Goal: Information Seeking & Learning: Learn about a topic

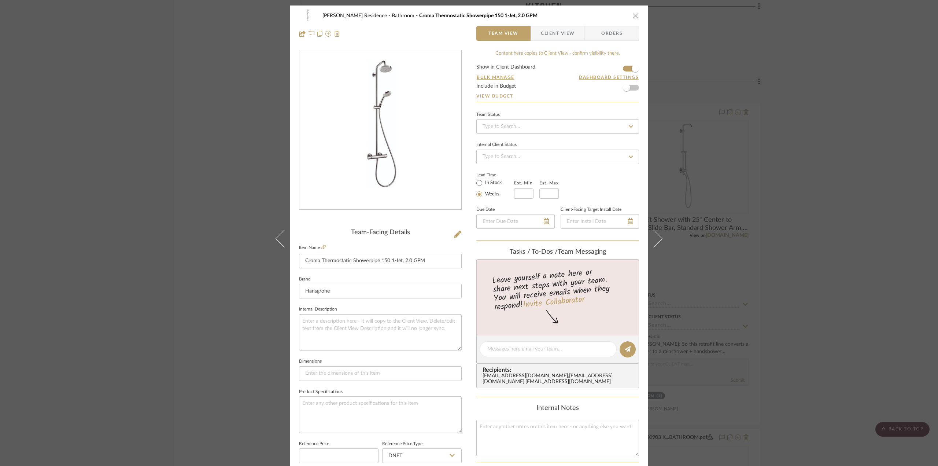
click at [223, 159] on div "Kauffman Residence Bathroom Croma Thermostatic Showerpipe 150 1-Jet, 2.0 GPM Te…" at bounding box center [469, 233] width 938 height 466
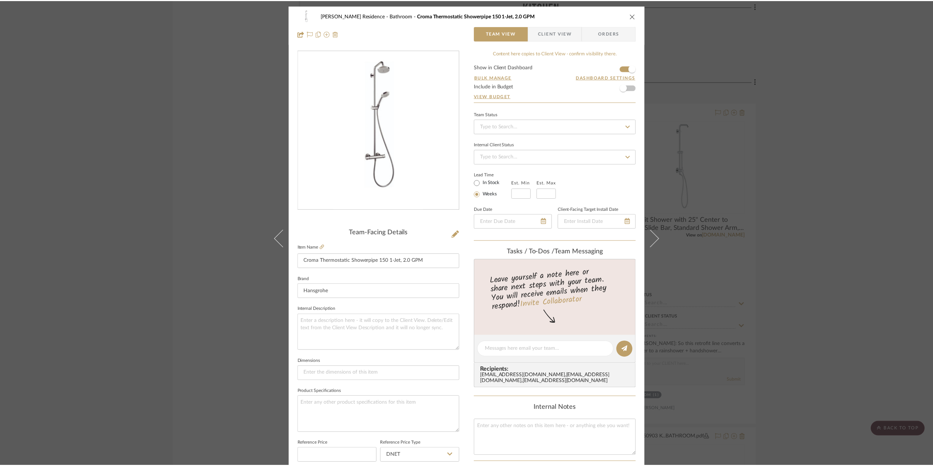
scroll to position [1136, 0]
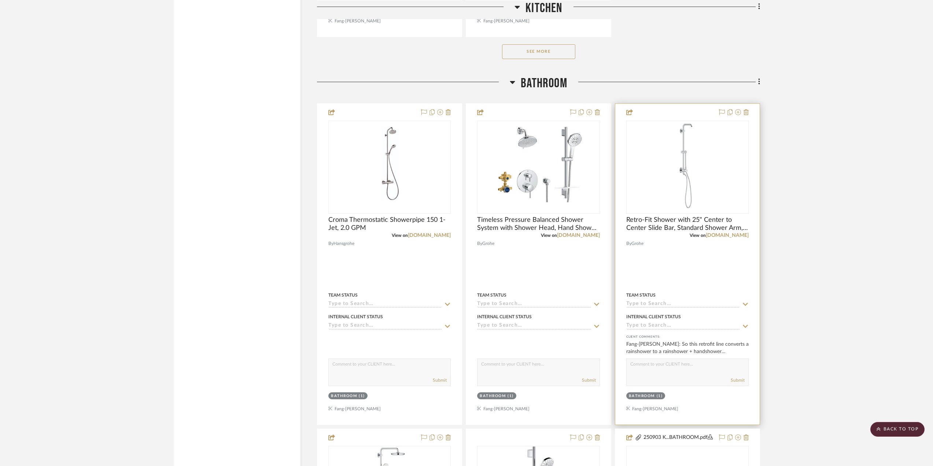
click at [715, 169] on div "0" at bounding box center [687, 167] width 122 height 92
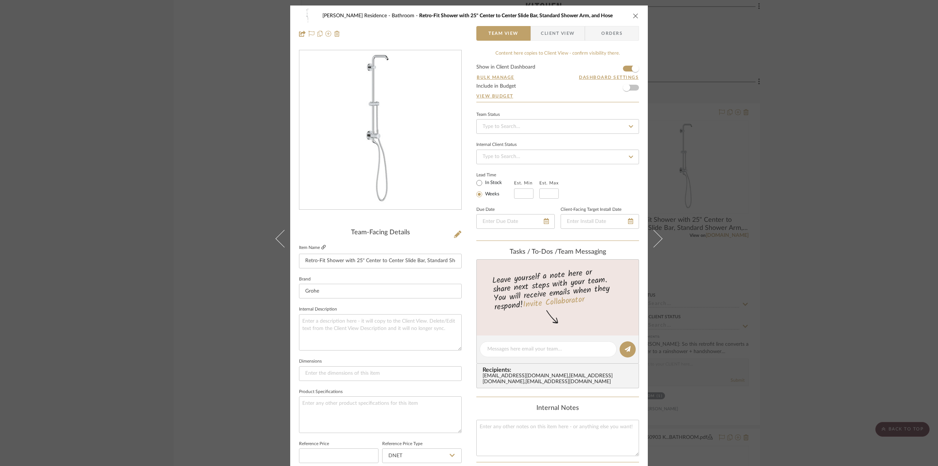
click at [323, 247] on icon at bounding box center [323, 247] width 4 height 4
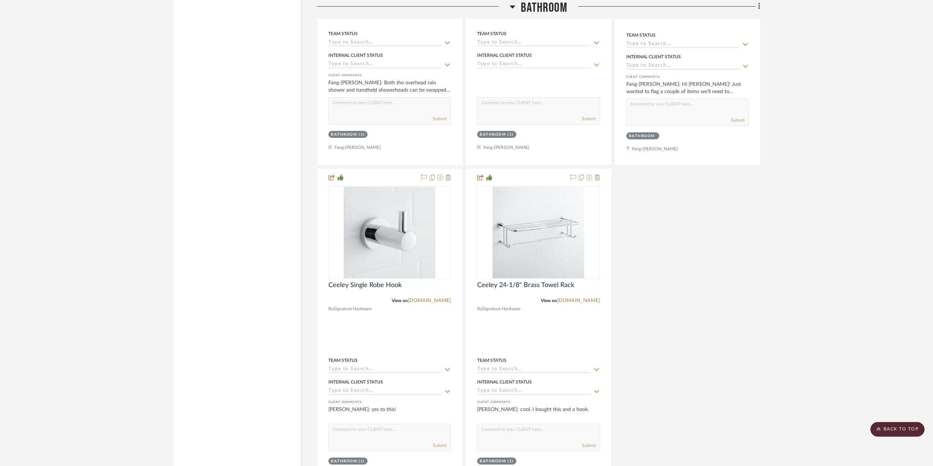
scroll to position [1942, 0]
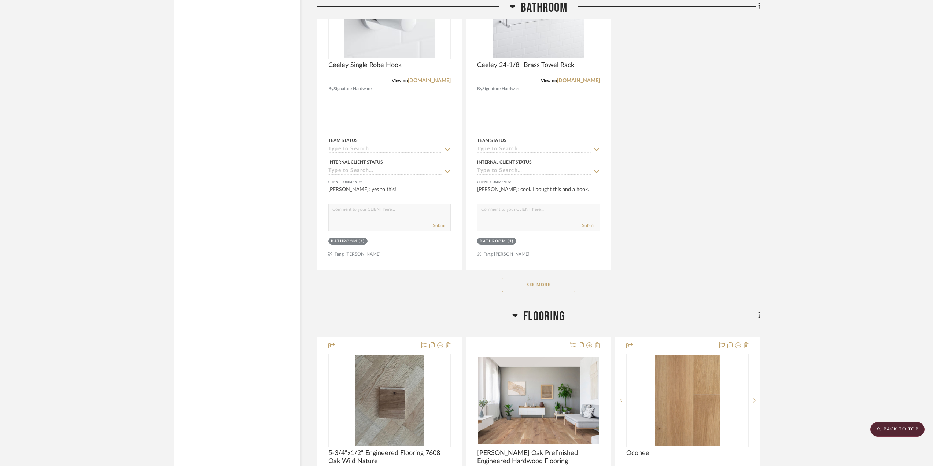
click at [553, 282] on button "See More" at bounding box center [538, 284] width 73 height 15
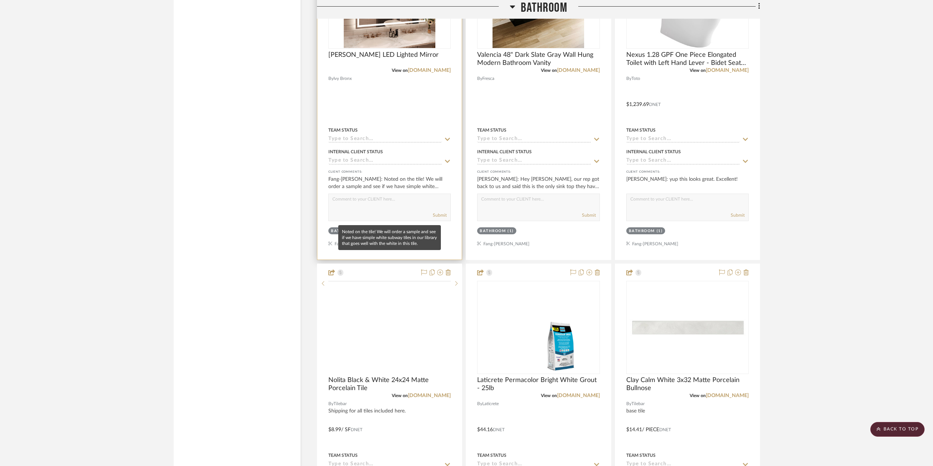
scroll to position [3077, 0]
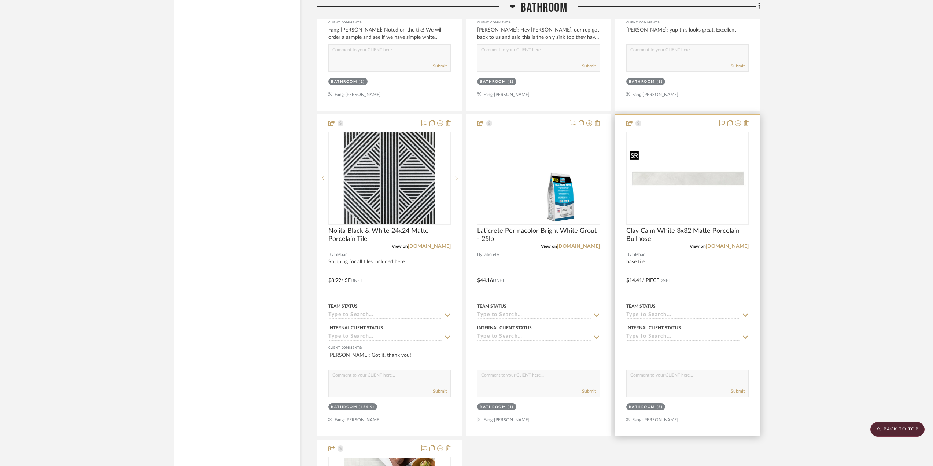
click at [710, 190] on img "0" at bounding box center [687, 178] width 121 height 60
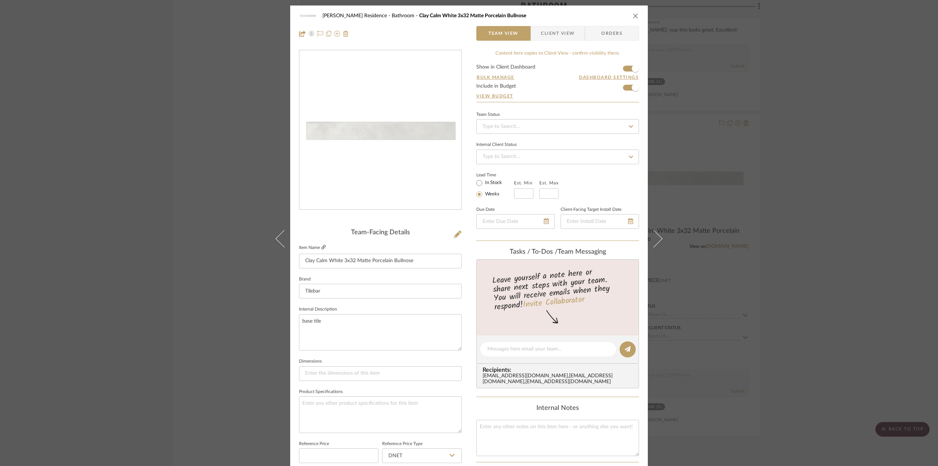
click at [321, 249] on icon at bounding box center [323, 247] width 4 height 4
click at [223, 188] on div "[PERSON_NAME] Residence Bathroom Clay Calm White 3x32 Matte Porcelain Bullnose …" at bounding box center [469, 233] width 938 height 466
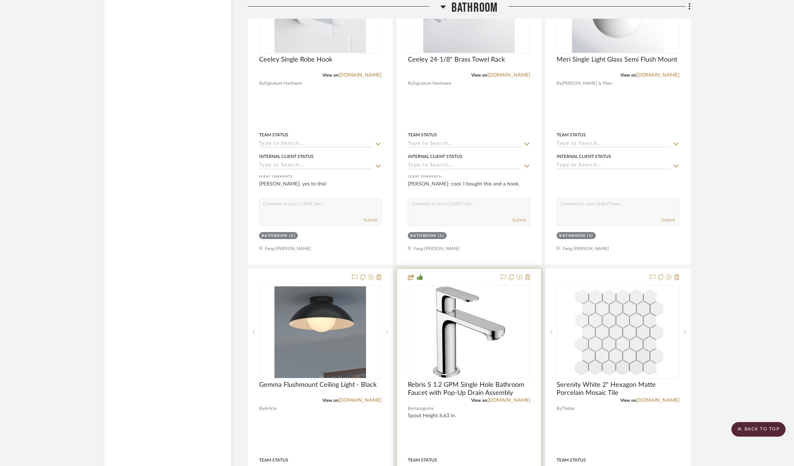
scroll to position [1978, 0]
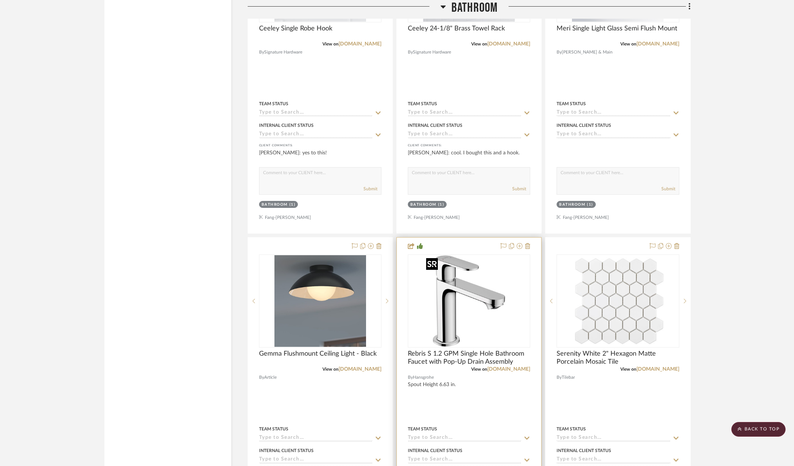
click at [462, 300] on img "0" at bounding box center [469, 301] width 92 height 92
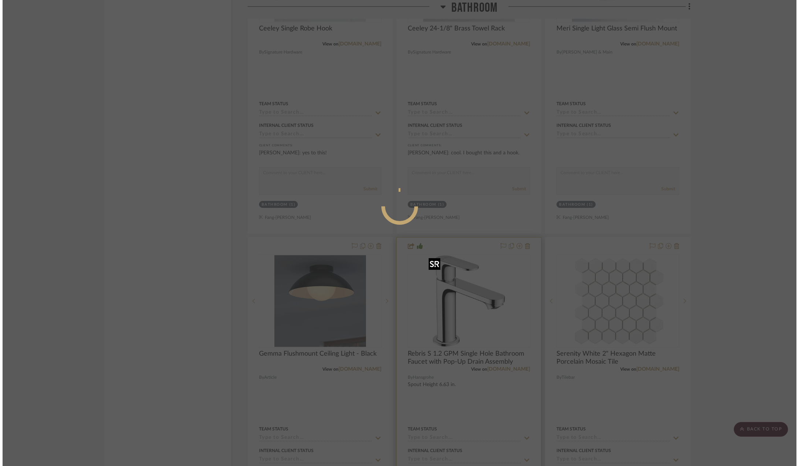
scroll to position [0, 0]
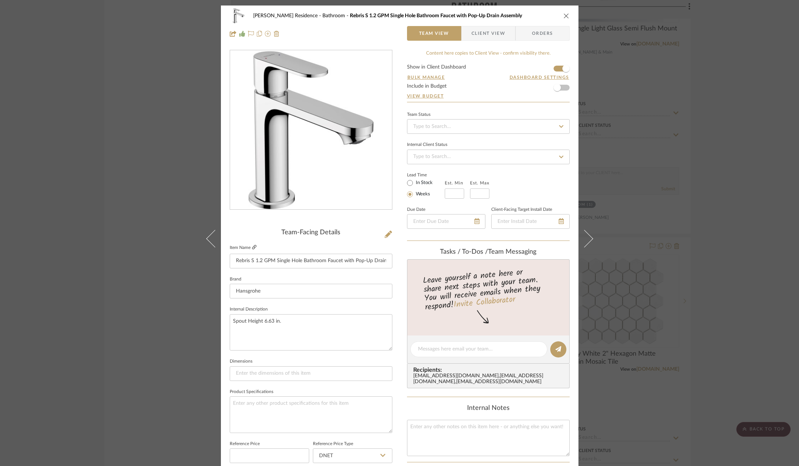
click at [252, 250] on link at bounding box center [254, 247] width 4 height 6
click at [42, 232] on div "[PERSON_NAME] Residence Bathroom Rebris S 1.2 GPM Single Hole Bathroom Faucet w…" at bounding box center [399, 233] width 799 height 466
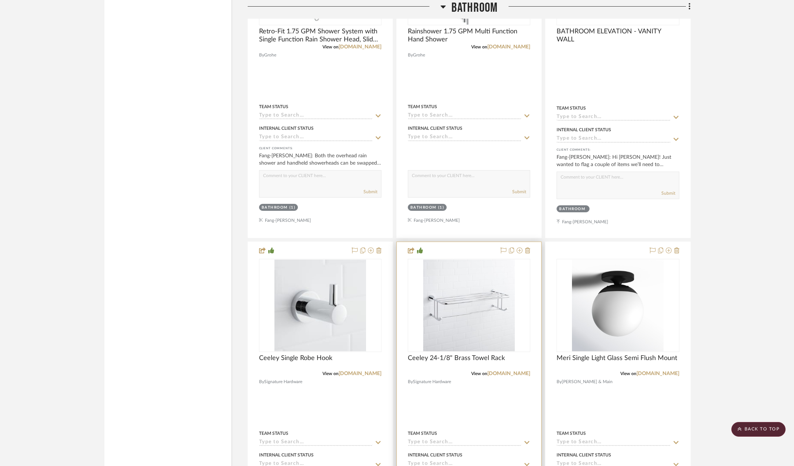
scroll to position [1648, 0]
click at [467, 313] on img "0" at bounding box center [469, 306] width 92 height 92
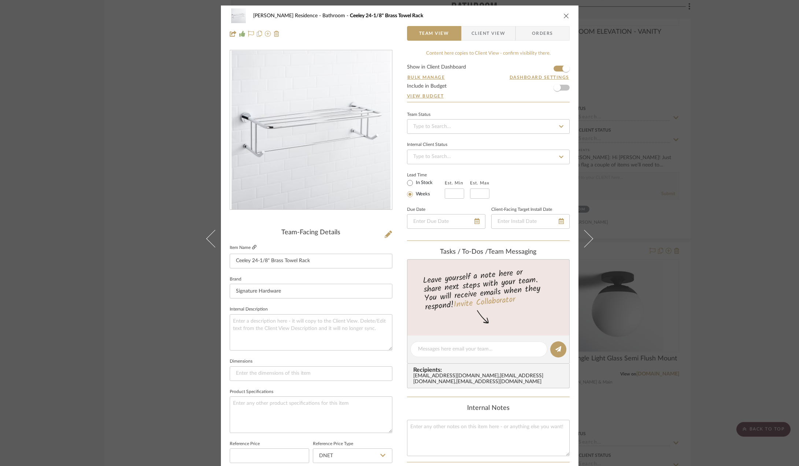
click at [252, 247] on icon at bounding box center [254, 247] width 4 height 4
click at [177, 220] on div "[PERSON_NAME] Residence Bathroom Ceeley 24-1/8" Brass Towel Rack Team View Clie…" at bounding box center [399, 233] width 799 height 466
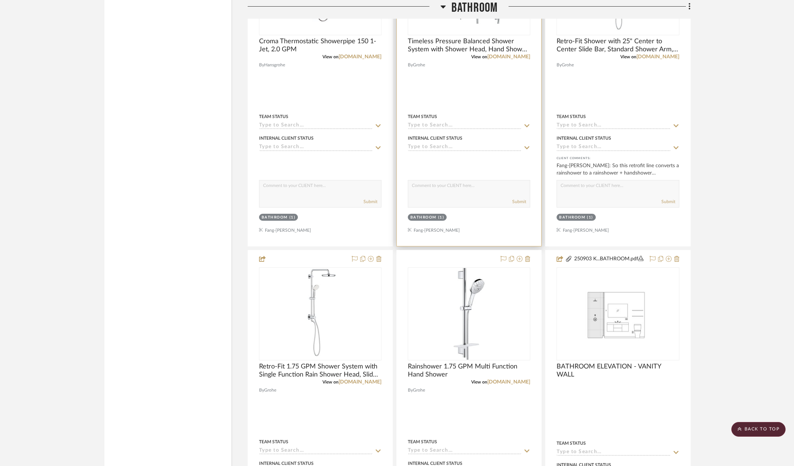
scroll to position [1209, 0]
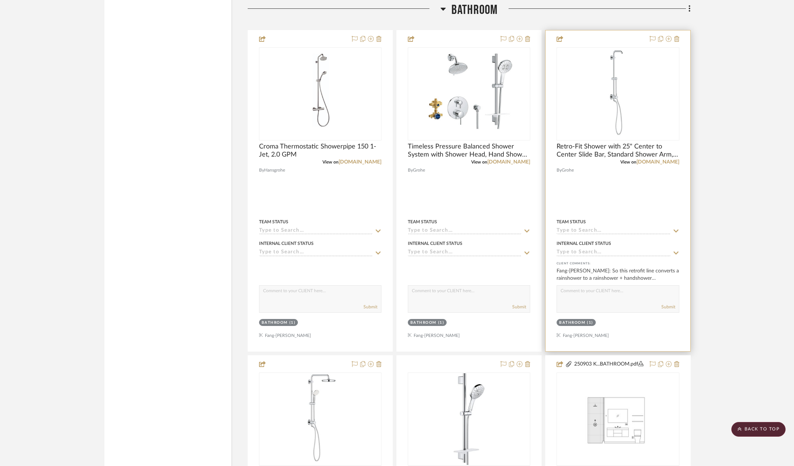
click at [633, 111] on img "0" at bounding box center [618, 94] width 36 height 92
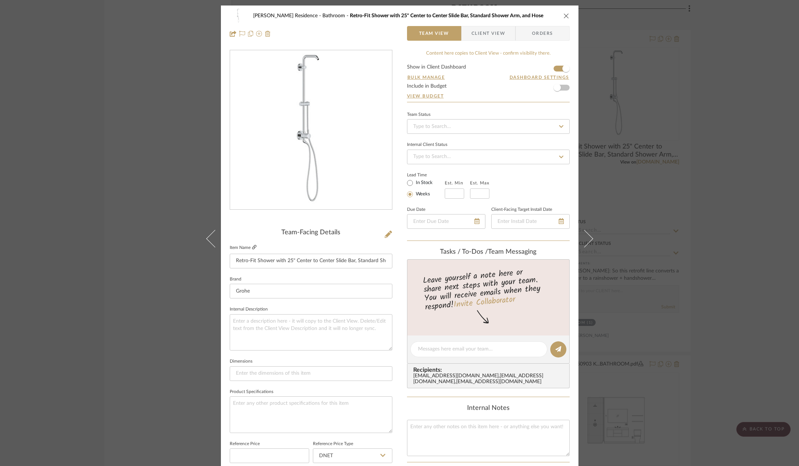
click at [253, 247] on icon at bounding box center [254, 247] width 4 height 4
click at [565, 15] on icon "close" at bounding box center [566, 16] width 6 height 6
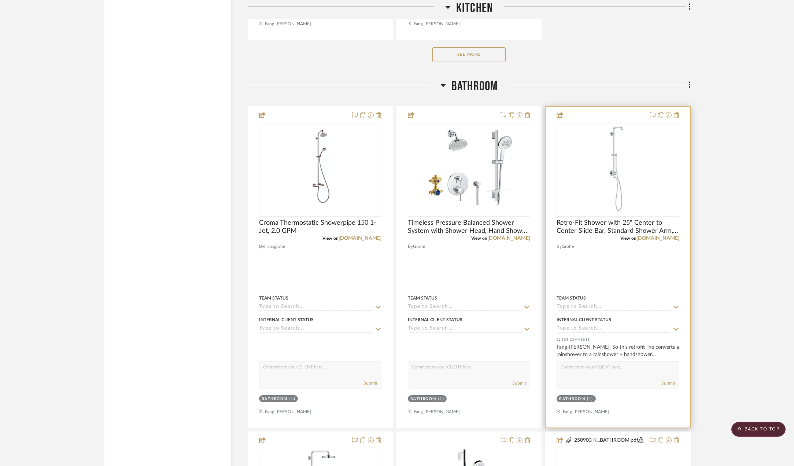
scroll to position [1209, 0]
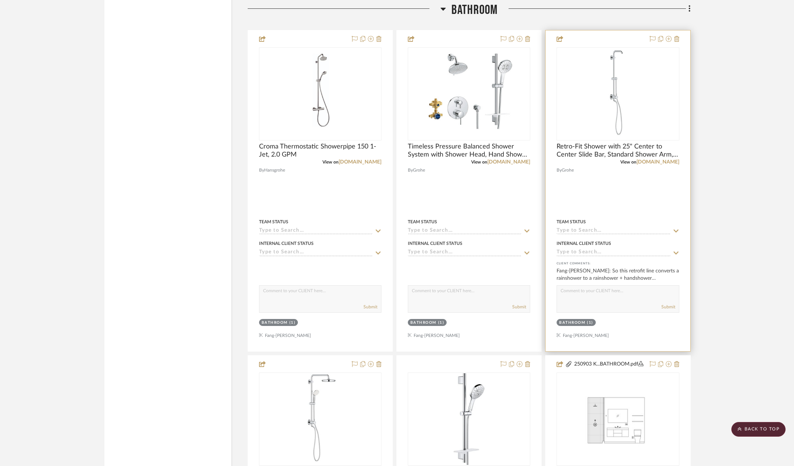
click at [618, 71] on img "0" at bounding box center [618, 94] width 36 height 92
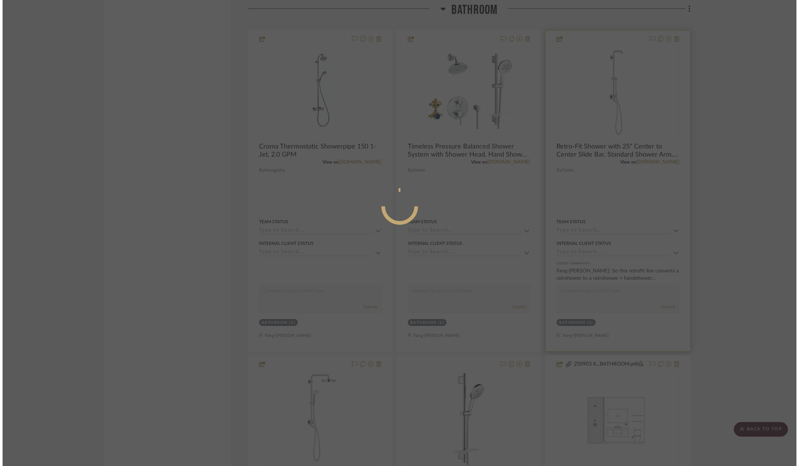
scroll to position [0, 0]
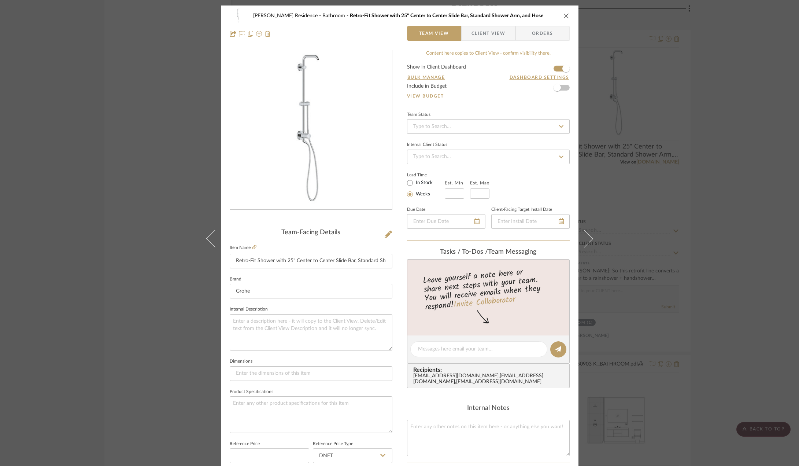
click at [732, 196] on div "[PERSON_NAME] Residence Bathroom Retro-Fit Shower with 25" Center to Center Sli…" at bounding box center [399, 233] width 799 height 466
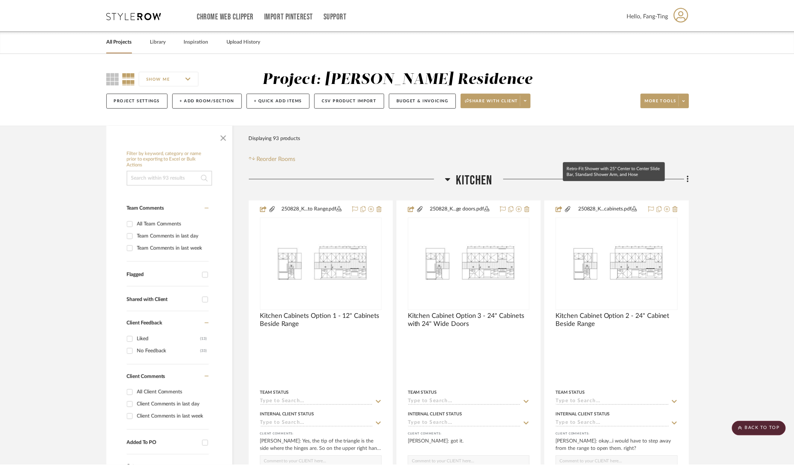
scroll to position [1209, 0]
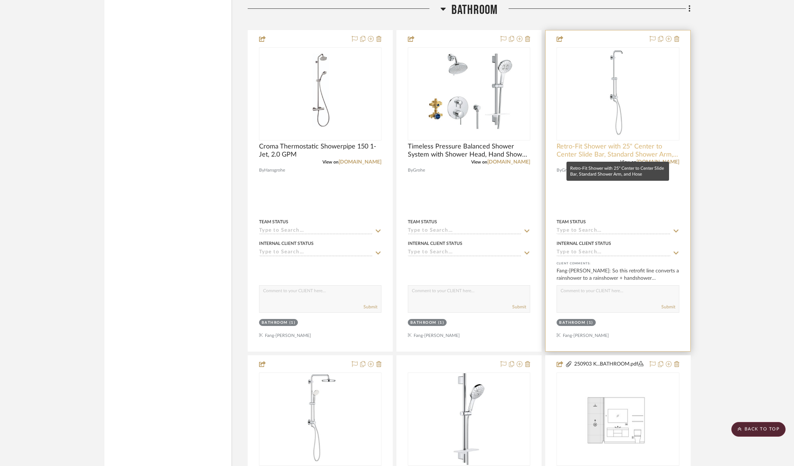
click at [651, 152] on span "Retro-Fit Shower with 25" Center to Center Slide Bar, Standard Shower Arm, and …" at bounding box center [617, 151] width 122 height 16
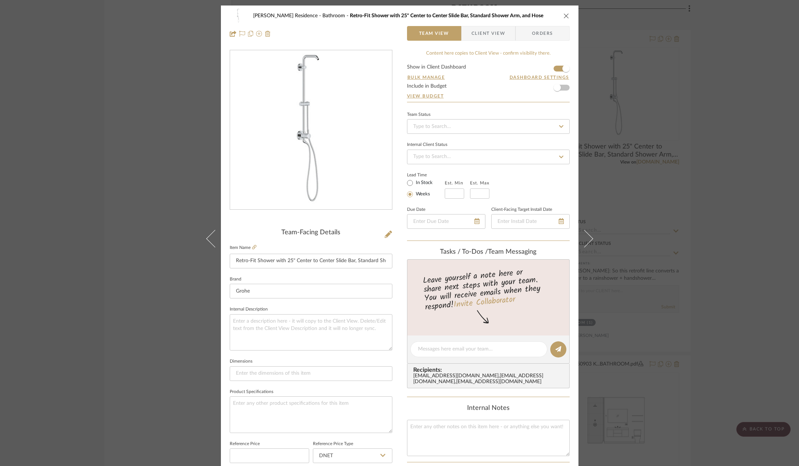
click at [472, 35] on span "Client View" at bounding box center [488, 33] width 34 height 15
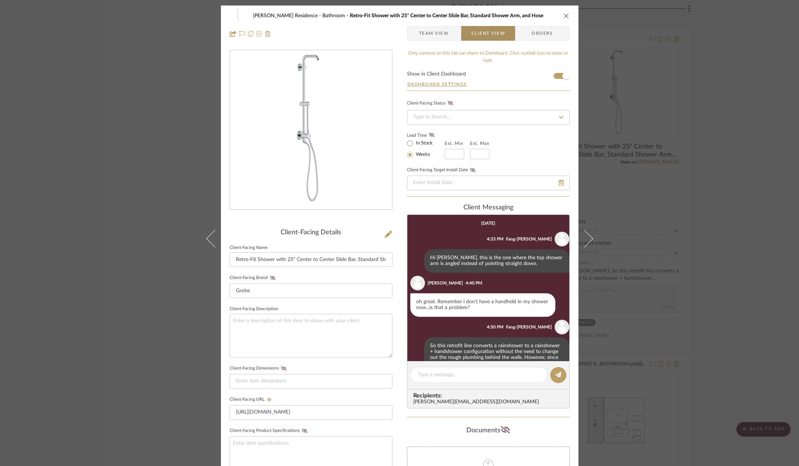
scroll to position [43, 0]
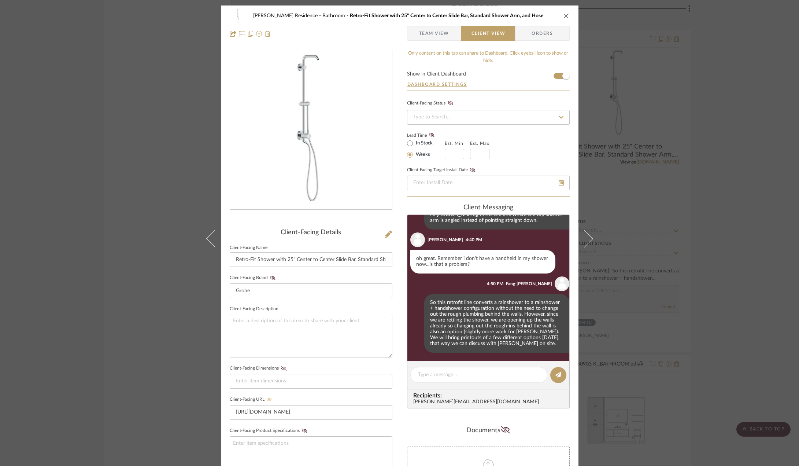
click at [267, 399] on icon at bounding box center [269, 398] width 5 height 3
click at [267, 401] on icon at bounding box center [269, 399] width 5 height 4
click at [268, 398] on icon at bounding box center [268, 399] width 5 height 4
click at [422, 35] on span "Team View" at bounding box center [434, 33] width 30 height 15
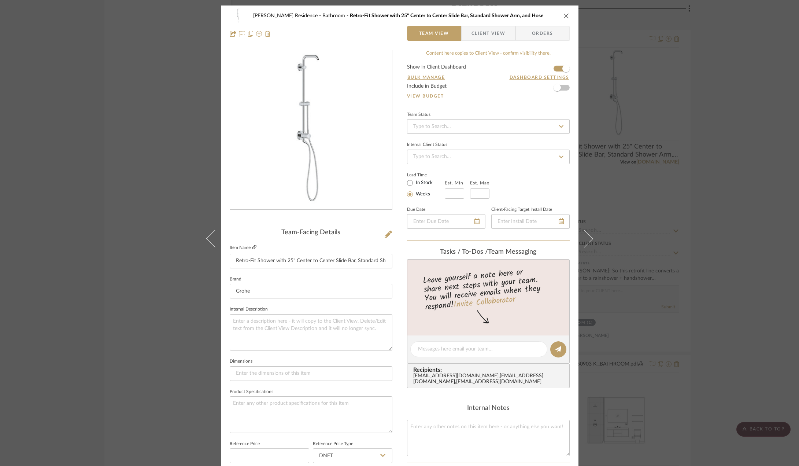
click at [252, 247] on icon at bounding box center [254, 247] width 4 height 4
